Goal: Information Seeking & Learning: Check status

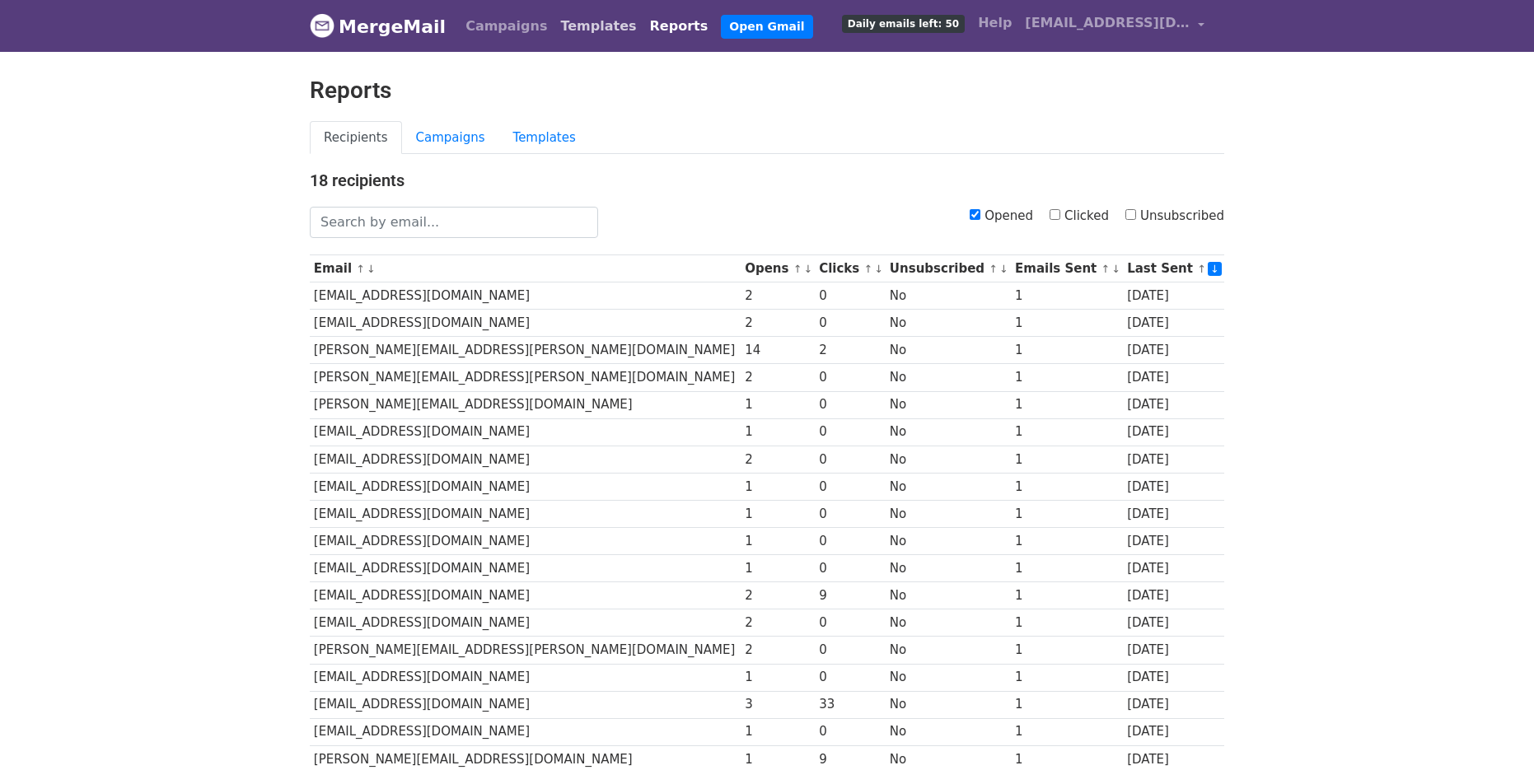
click at [579, 36] on link "Templates" at bounding box center [598, 26] width 89 height 33
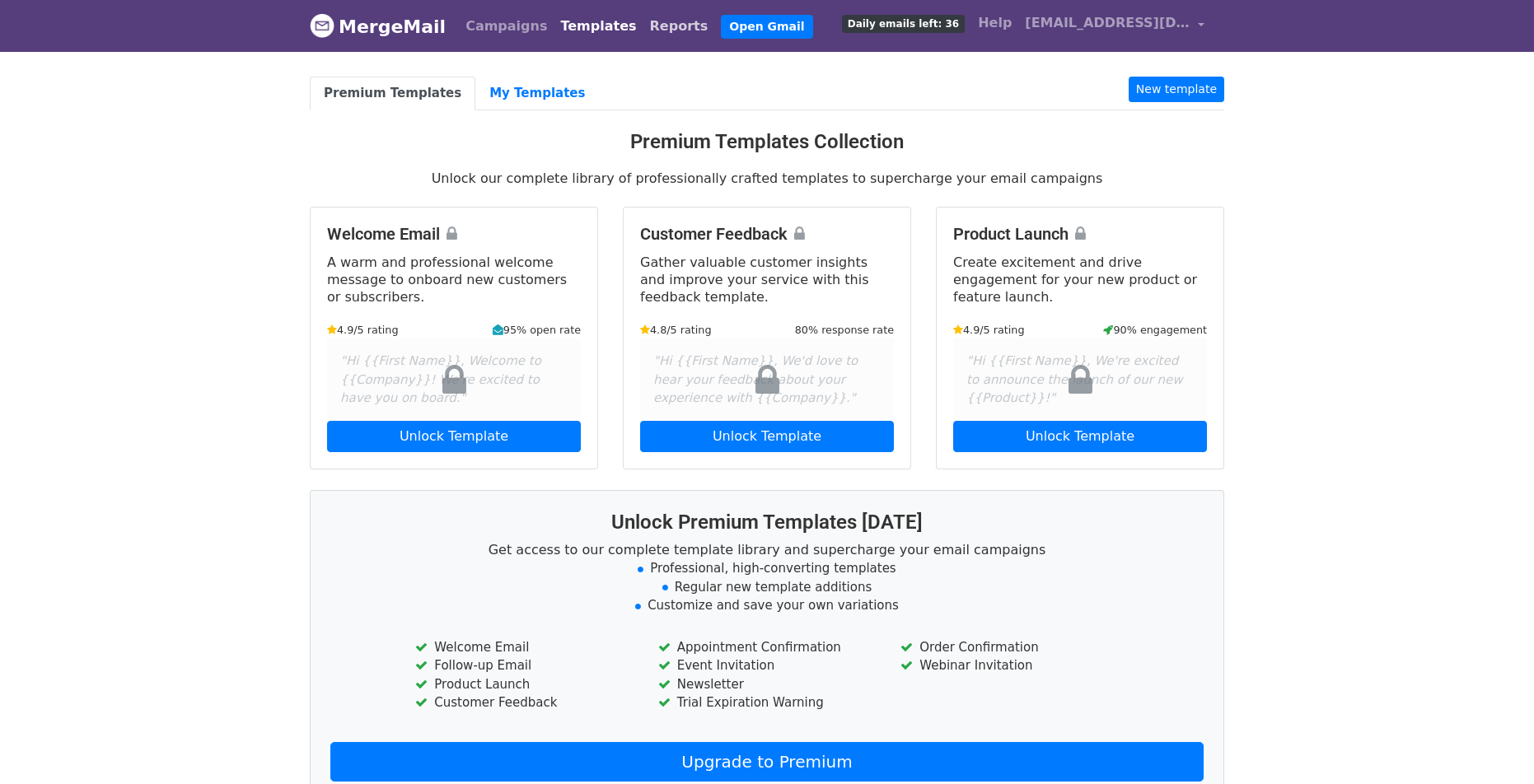
click at [644, 14] on link "Reports" at bounding box center [680, 26] width 72 height 33
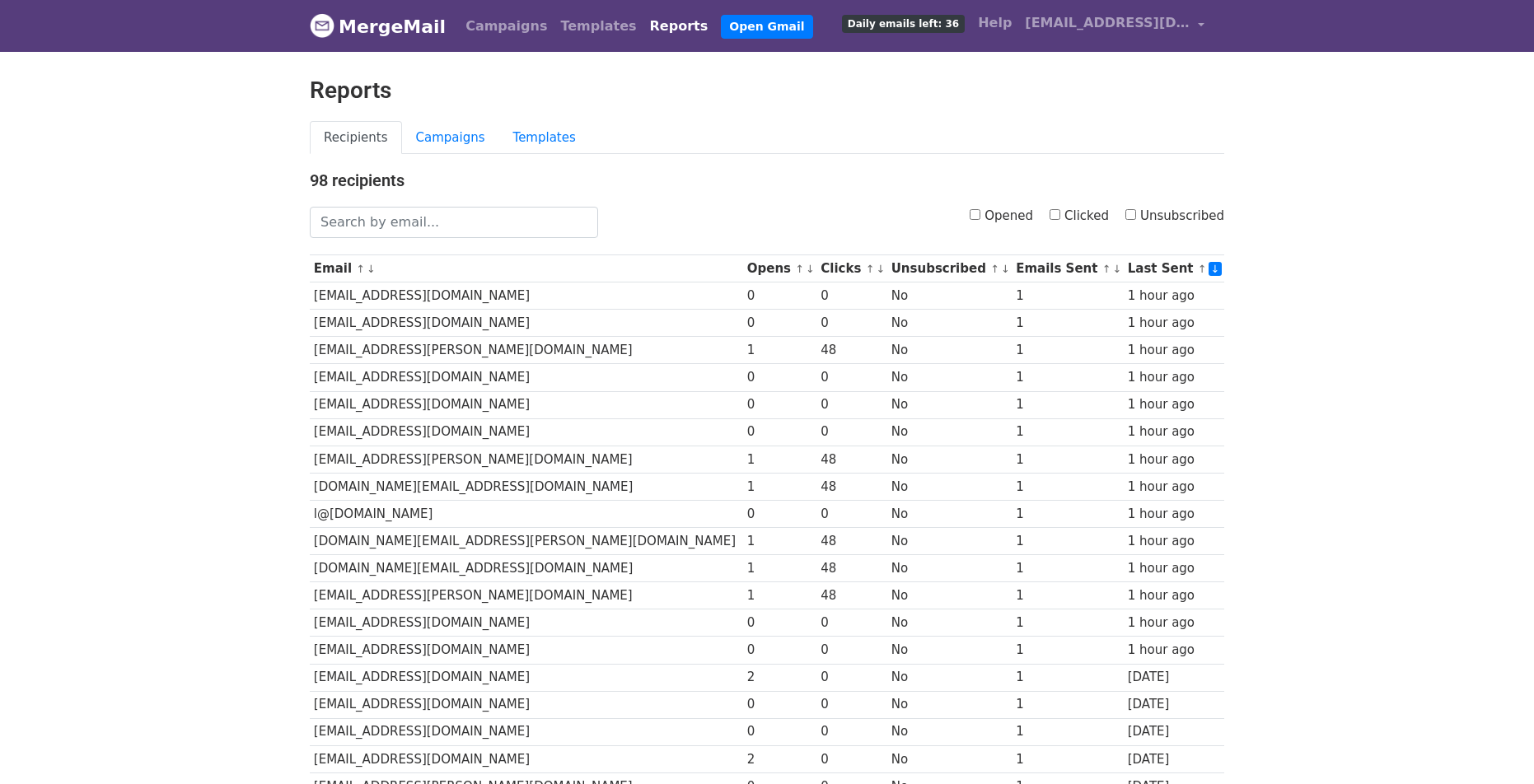
click at [975, 214] on input "Opened" at bounding box center [974, 213] width 10 height 10
checkbox input "true"
click at [983, 213] on label "Opened" at bounding box center [1001, 216] width 63 height 19
click at [980, 213] on input "Opened" at bounding box center [974, 213] width 10 height 10
checkbox input "true"
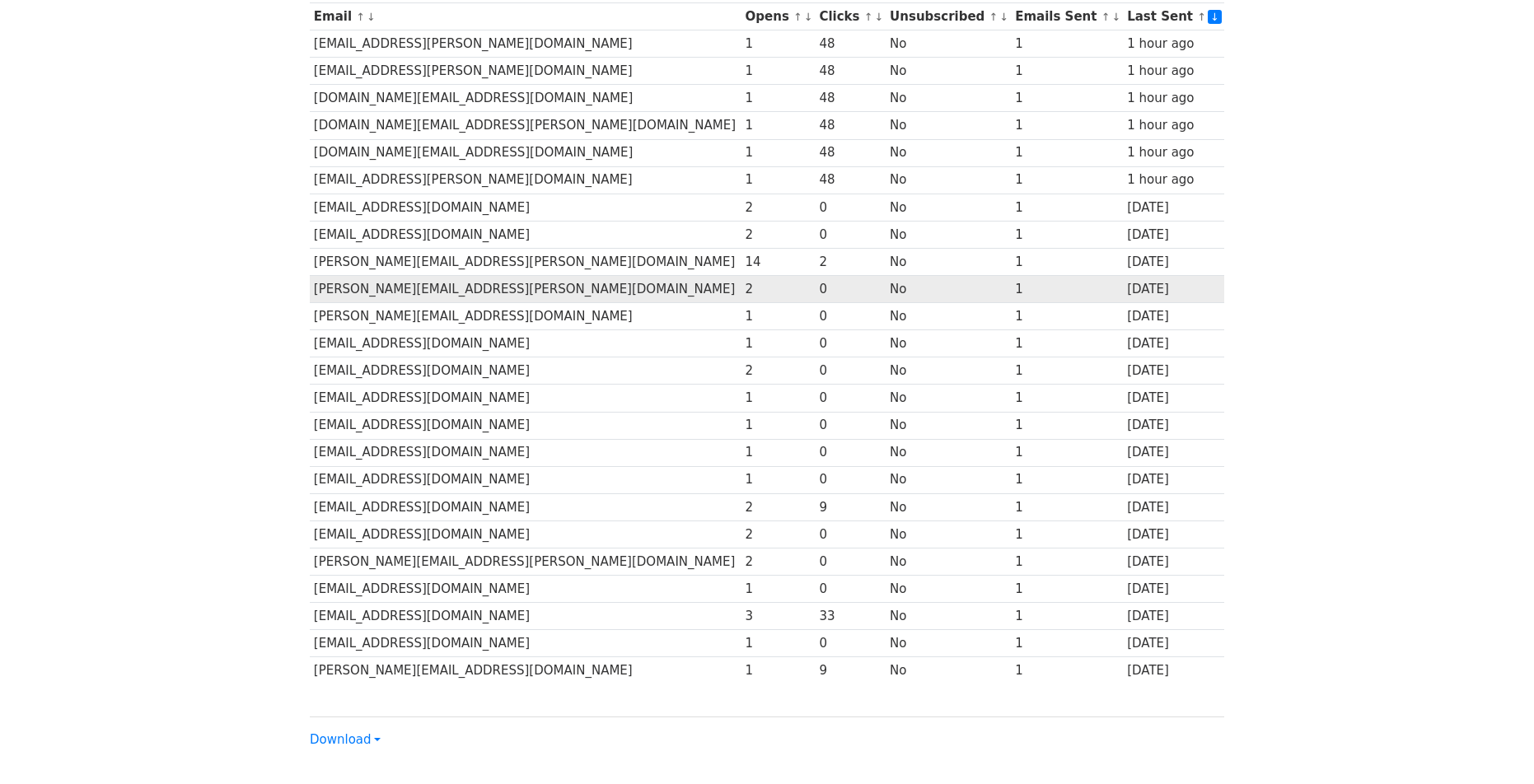
scroll to position [208, 0]
